Goal: Task Accomplishment & Management: Use online tool/utility

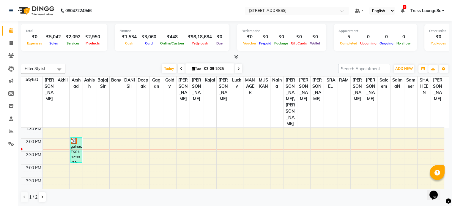
scroll to position [148, 0]
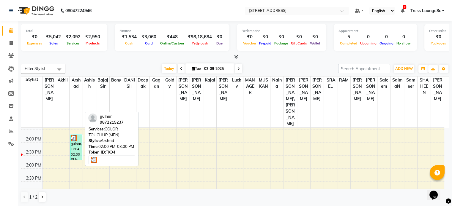
click at [78, 135] on div "gulnar, TK04, 02:00 PM-03:00 PM, COLOR TOUCHUP (MEN)" at bounding box center [76, 147] width 12 height 25
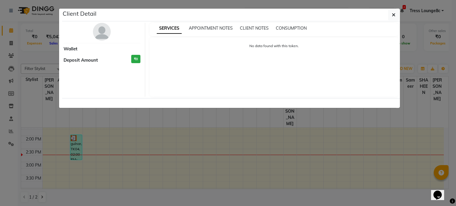
select select "3"
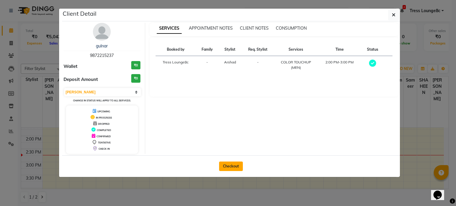
click at [232, 166] on button "Checkout" at bounding box center [231, 167] width 24 height 10
select select "service"
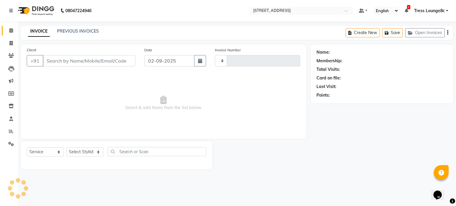
type input "2357"
select select "5703"
type input "9872215237"
select select "62026"
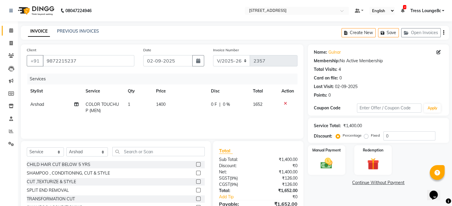
scroll to position [31, 0]
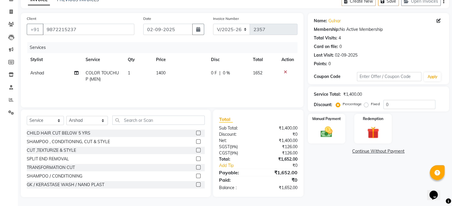
click at [371, 105] on label "Fixed" at bounding box center [375, 104] width 9 height 5
click at [366, 105] on input "Fixed" at bounding box center [367, 104] width 4 height 4
radio input "true"
drag, startPoint x: 392, startPoint y: 105, endPoint x: 382, endPoint y: 109, distance: 11.0
click at [382, 109] on div "Percentage Fixed 0" at bounding box center [386, 104] width 98 height 9
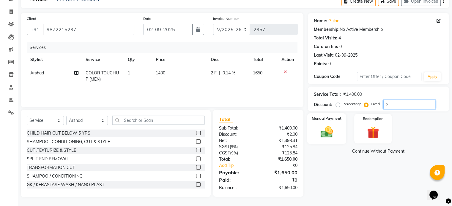
type input "2"
click at [326, 131] on img at bounding box center [326, 132] width 20 height 14
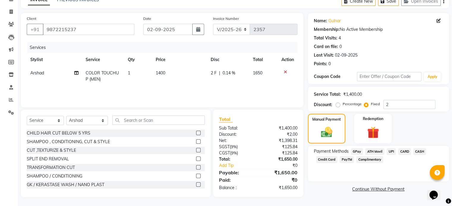
click at [421, 152] on span "CASH" at bounding box center [419, 151] width 13 height 7
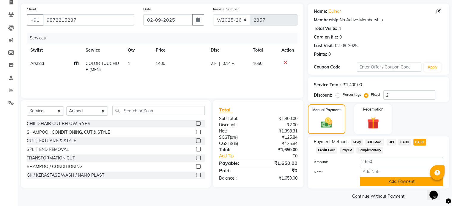
scroll to position [45, 0]
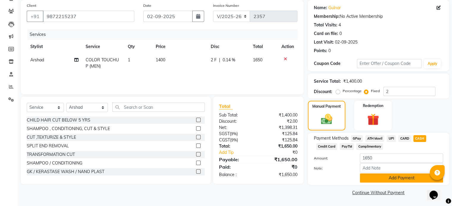
click at [391, 179] on button "Add Payment" at bounding box center [401, 178] width 83 height 9
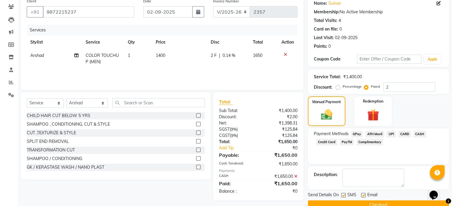
scroll to position [61, 0]
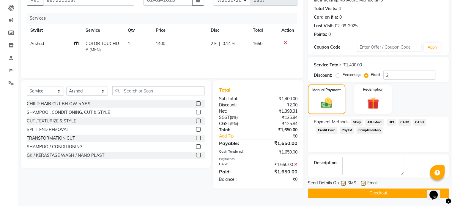
click at [381, 195] on button "Checkout" at bounding box center [378, 193] width 141 height 9
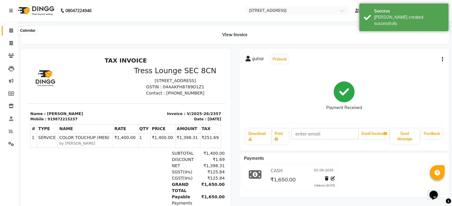
click at [10, 31] on icon at bounding box center [11, 30] width 4 height 4
